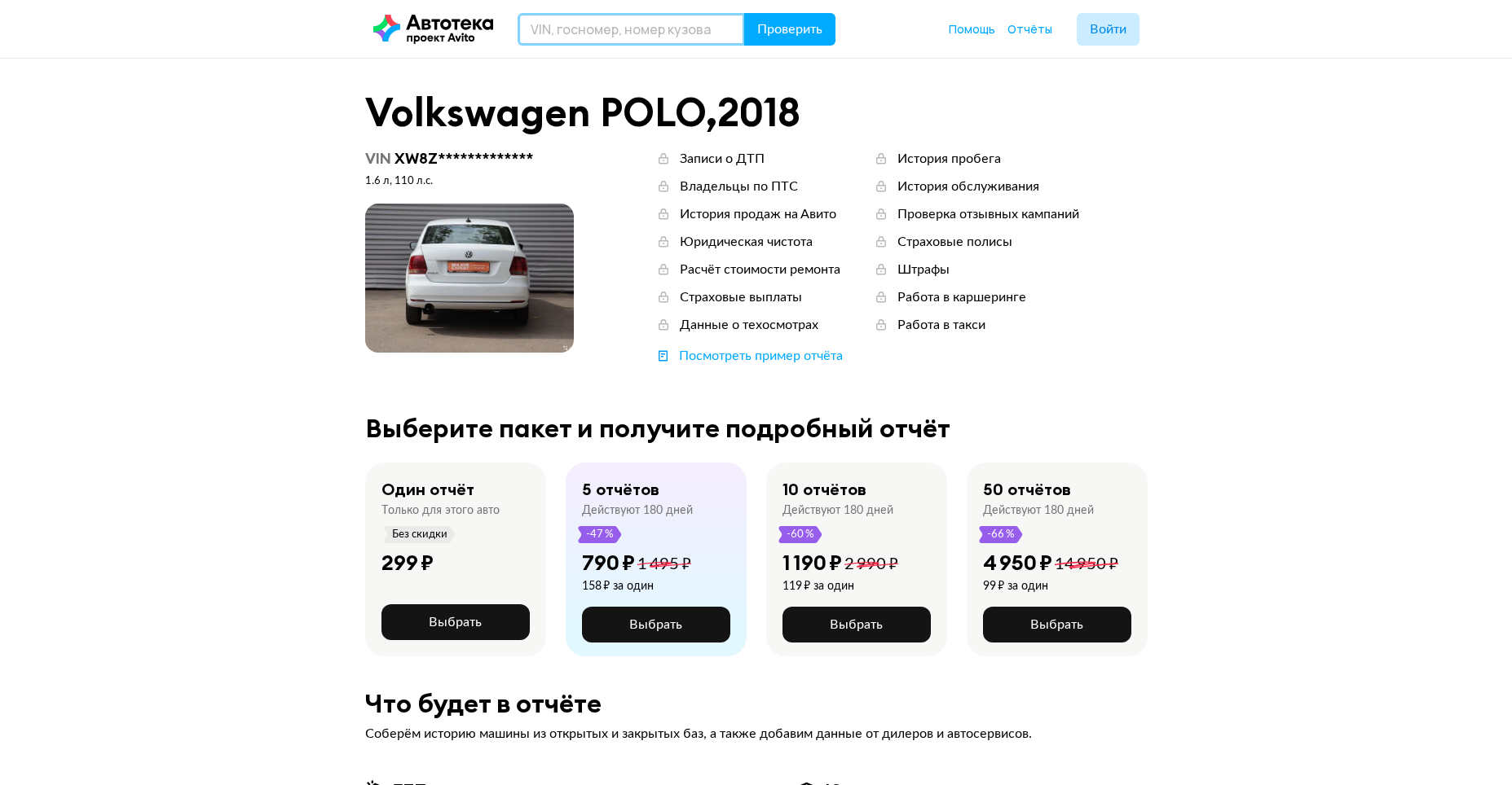
click at [561, 34] on input "text" at bounding box center [631, 29] width 228 height 32
paste input "Р204ЕМ36"
type input "Р204ЕМ36"
click at [735, 18] on icon at bounding box center [729, 29] width 23 height 23
type input "М"
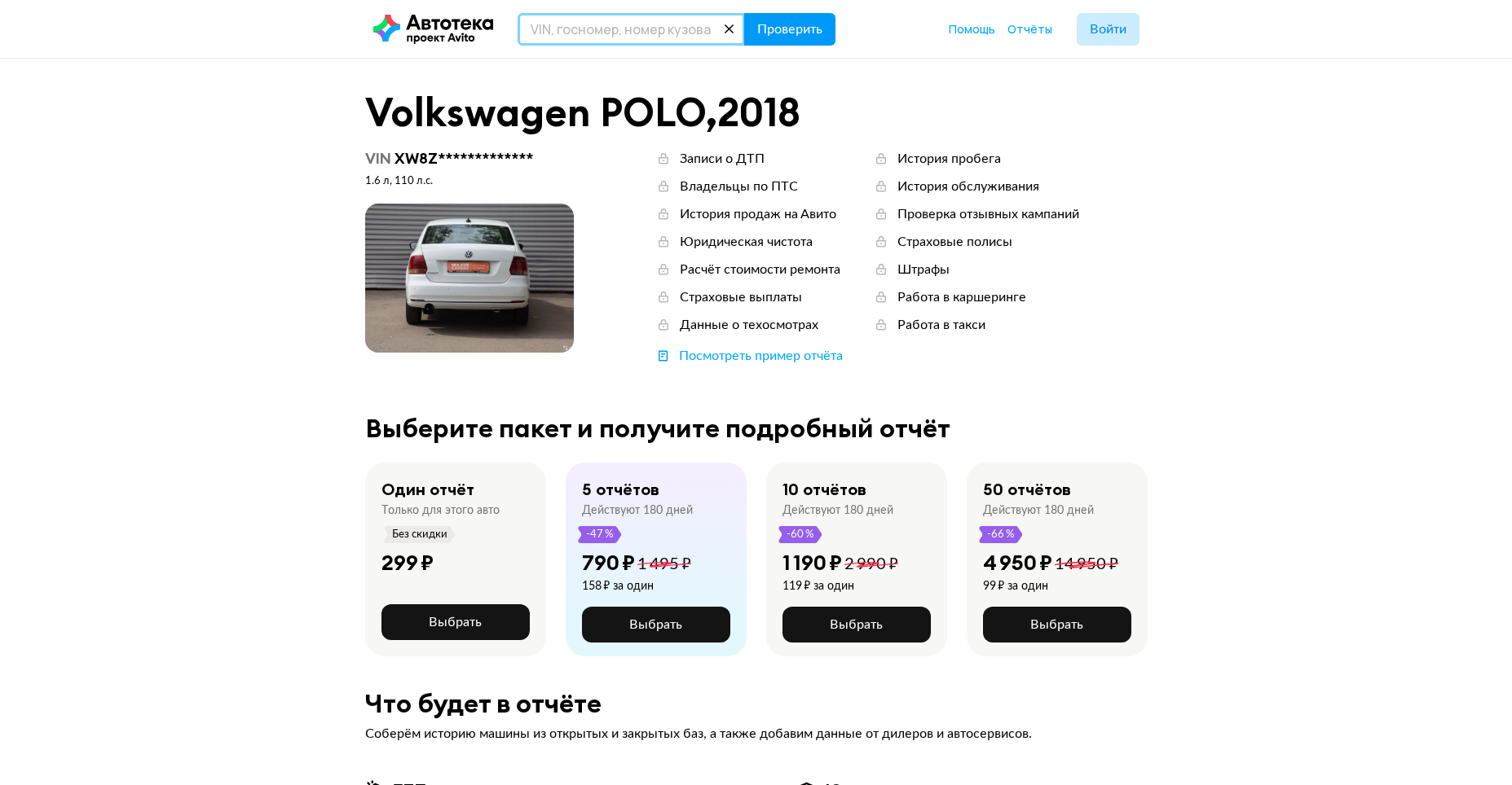
paste input "Р204ЕМ36"
type input "Р204ЕМ36"
click at [759, 25] on span "Проверить" at bounding box center [790, 29] width 65 height 13
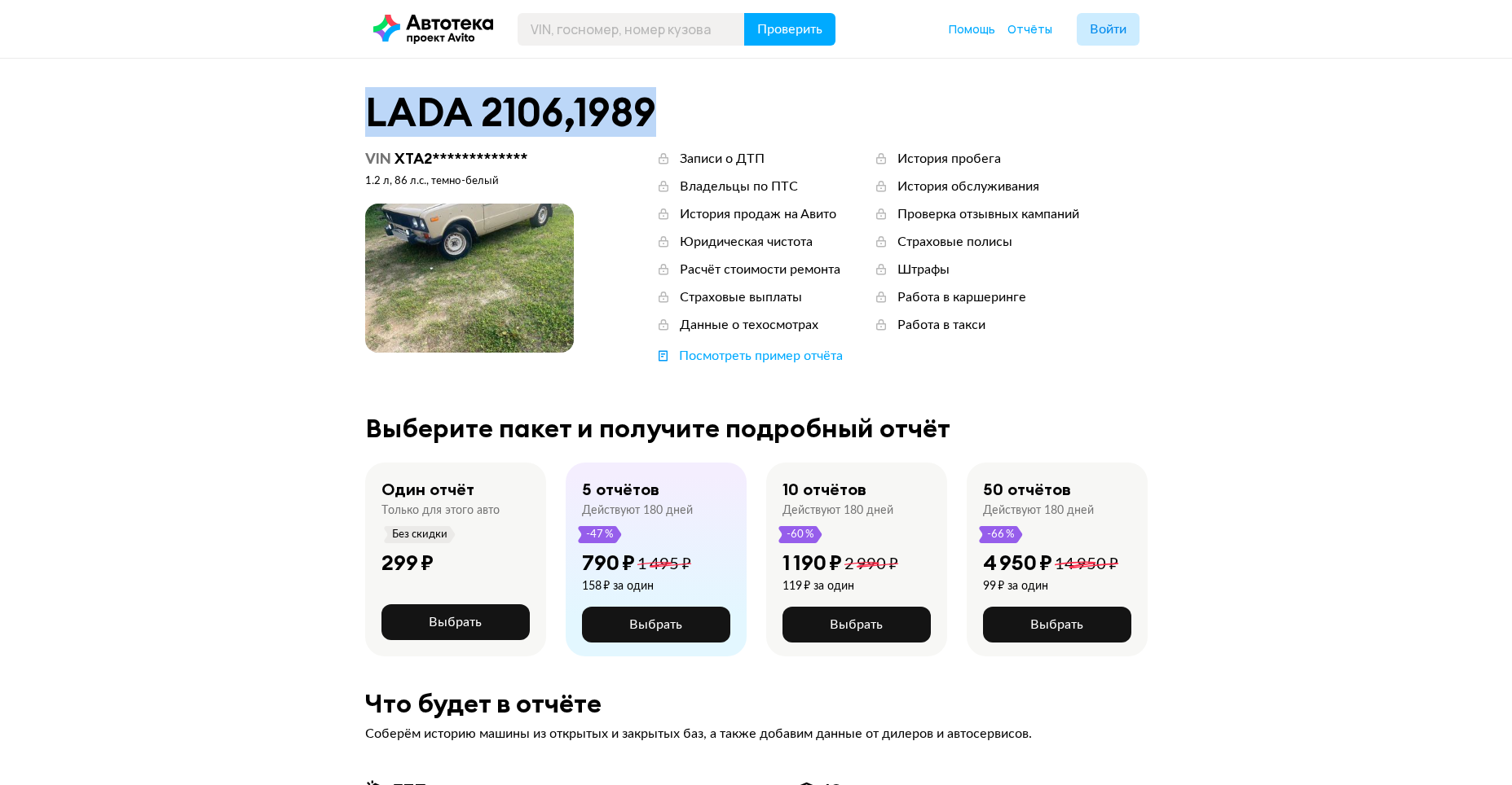
drag, startPoint x: 320, startPoint y: 123, endPoint x: 677, endPoint y: 91, distance: 358.4
copy div "LADA 2106 , 1989"
